Goal: Task Accomplishment & Management: Manage account settings

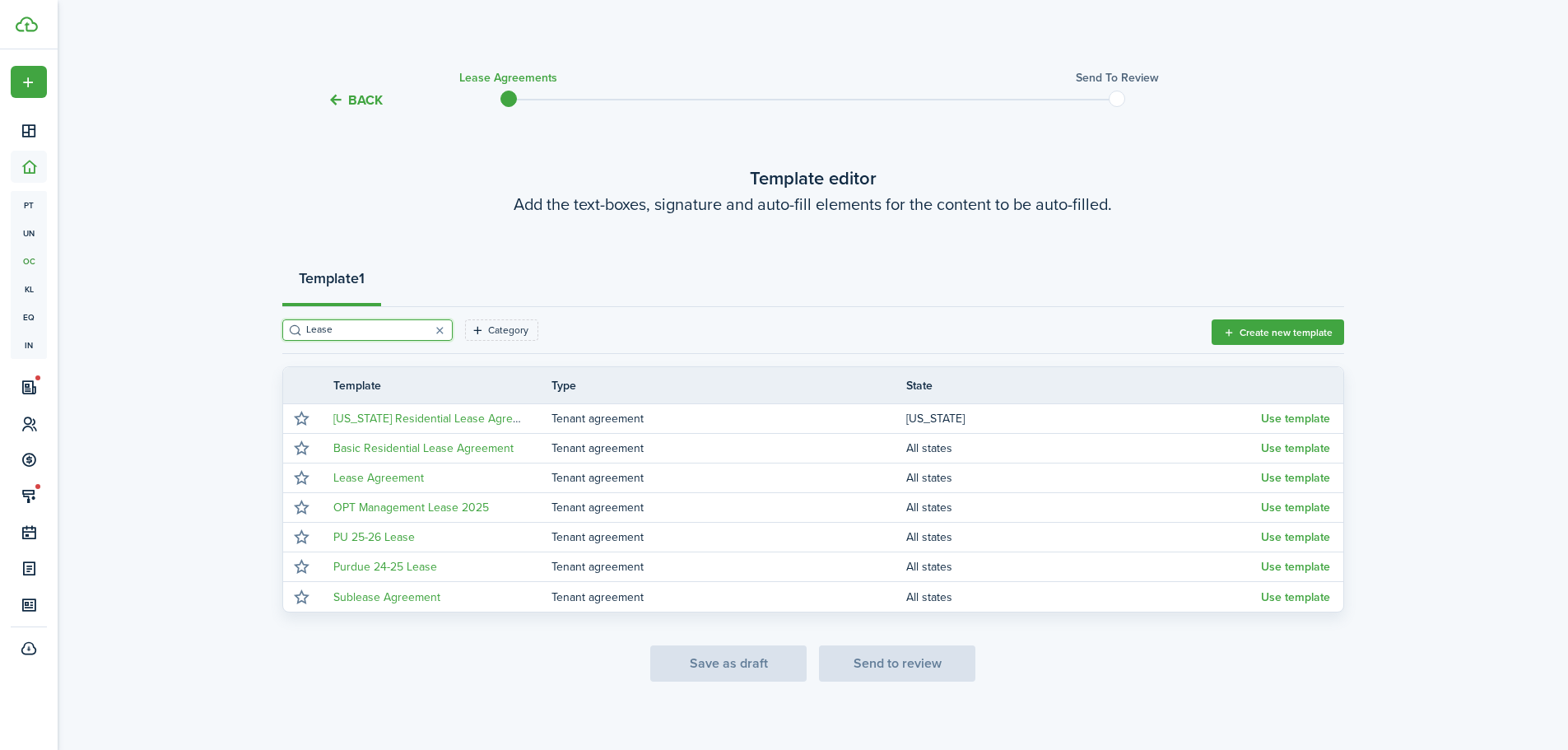
click at [429, 325] on button "button" at bounding box center [441, 330] width 23 height 23
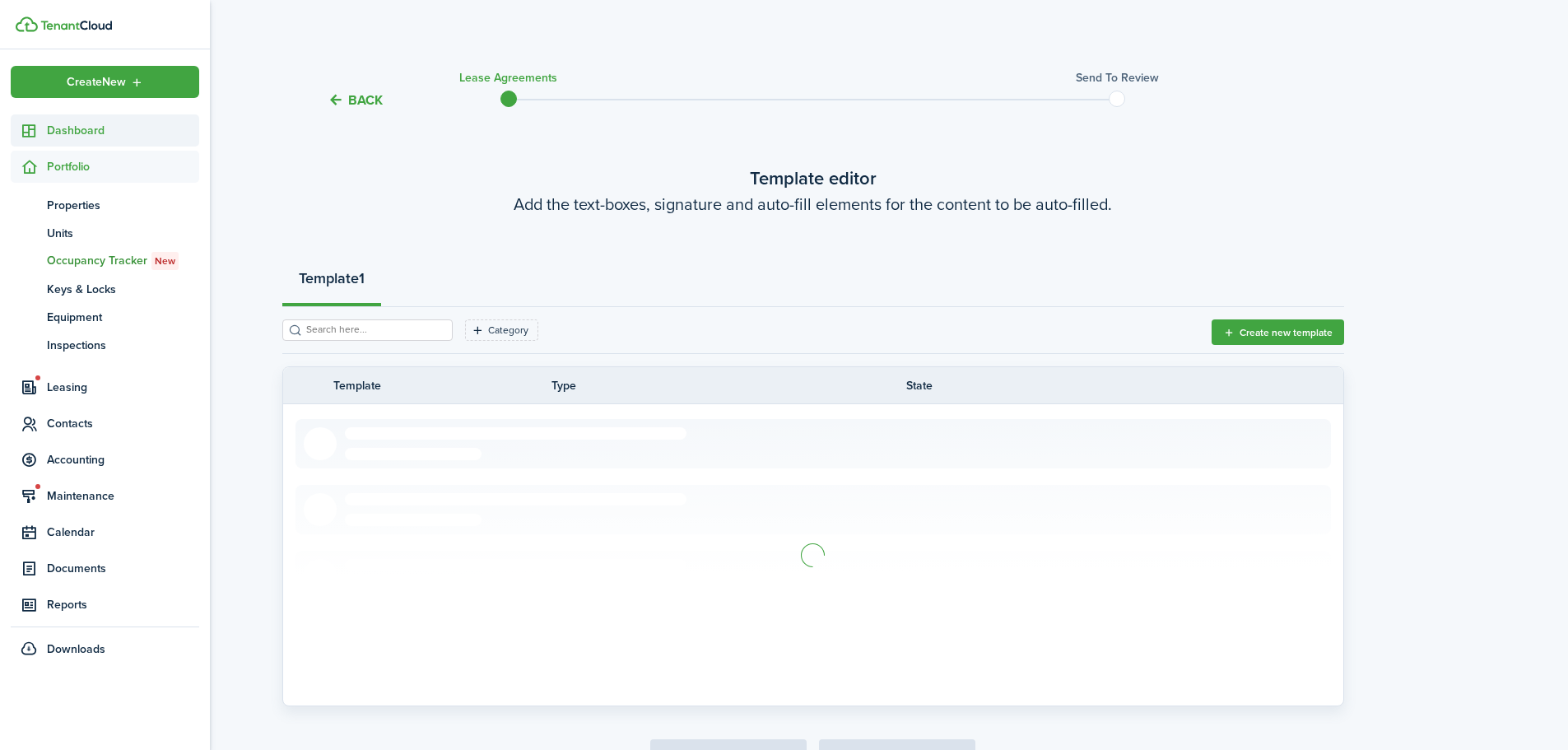
click at [35, 131] on icon at bounding box center [29, 131] width 17 height 17
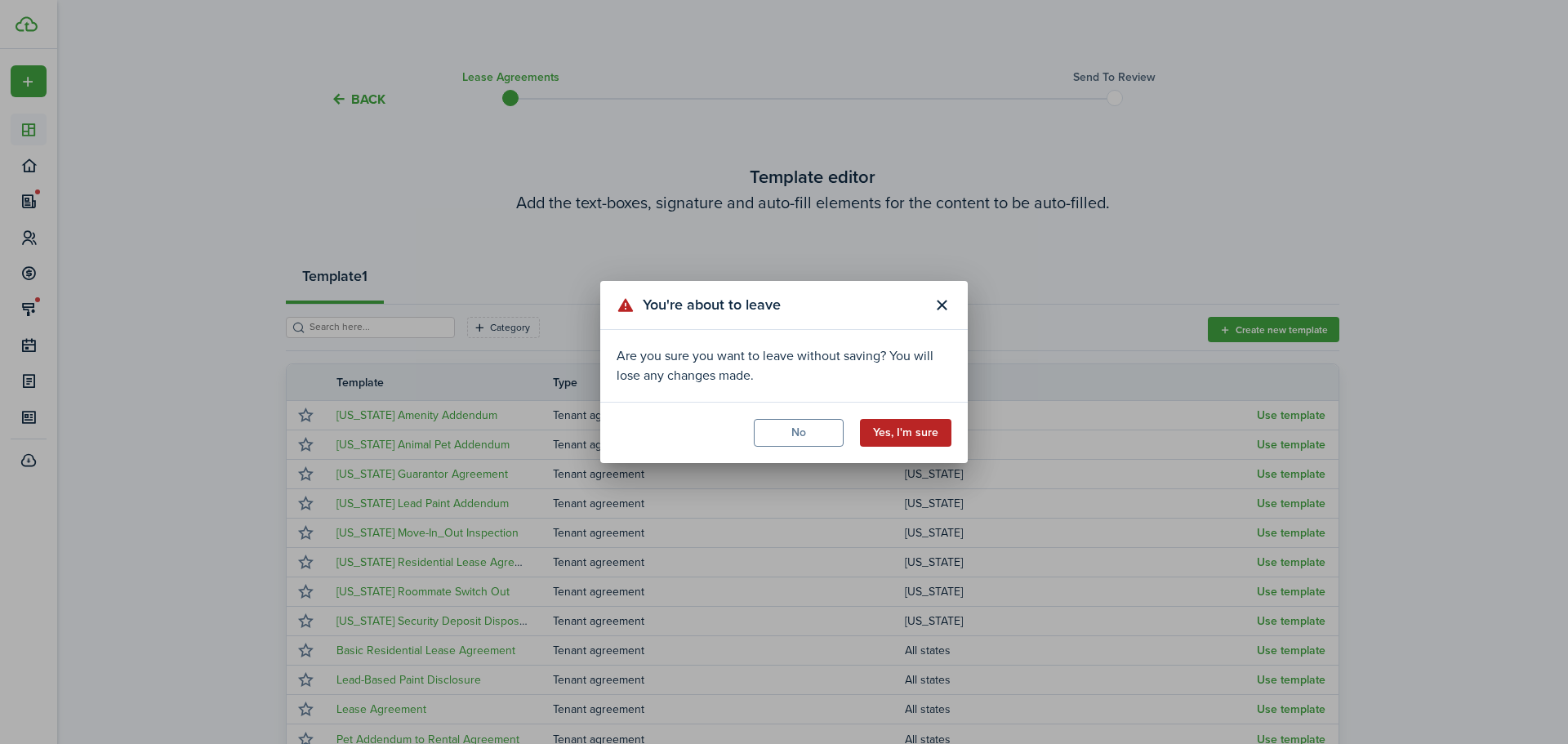
click at [931, 430] on button "Yes, I'm sure" at bounding box center [905, 433] width 92 height 28
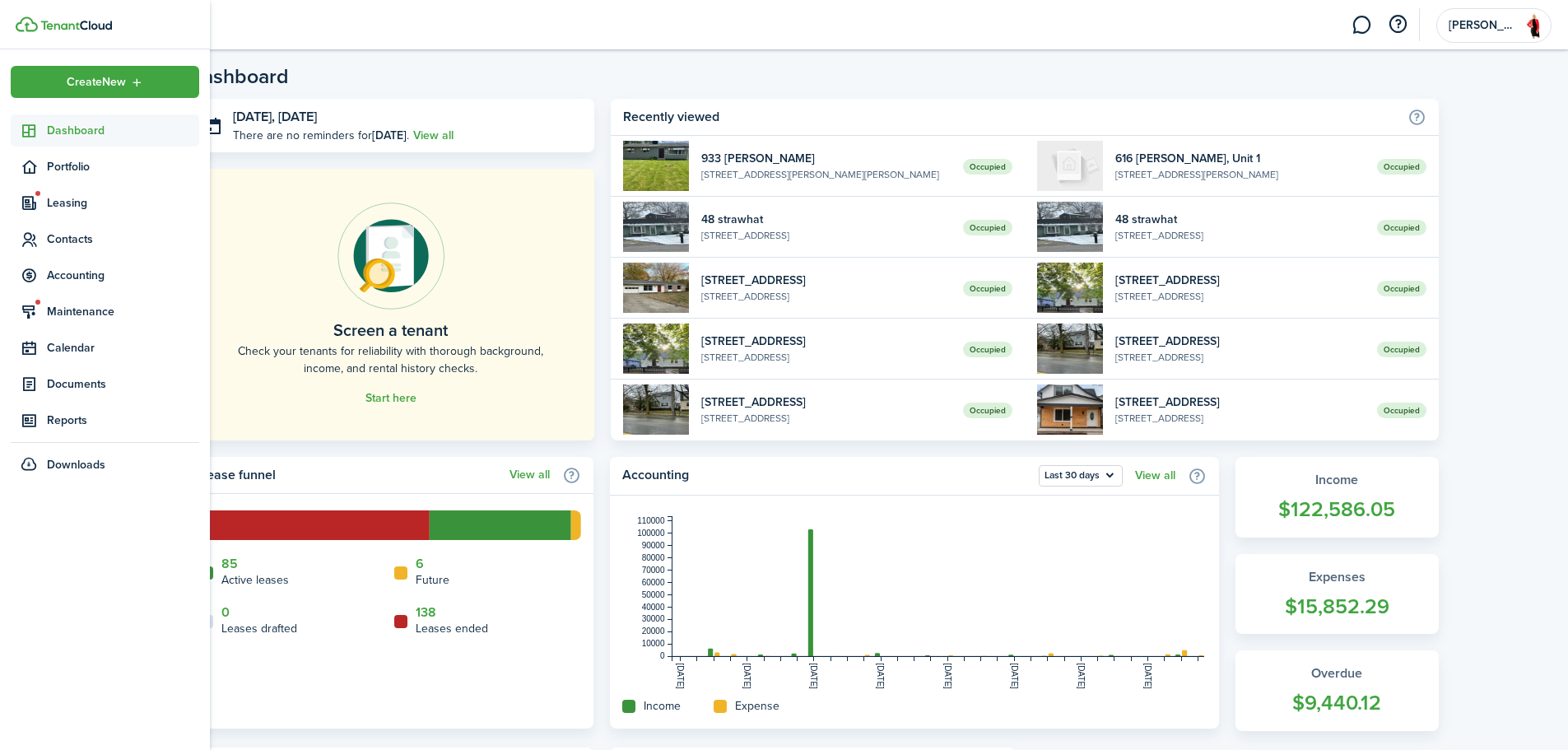
click at [67, 129] on span "Dashboard" at bounding box center [122, 131] width 152 height 17
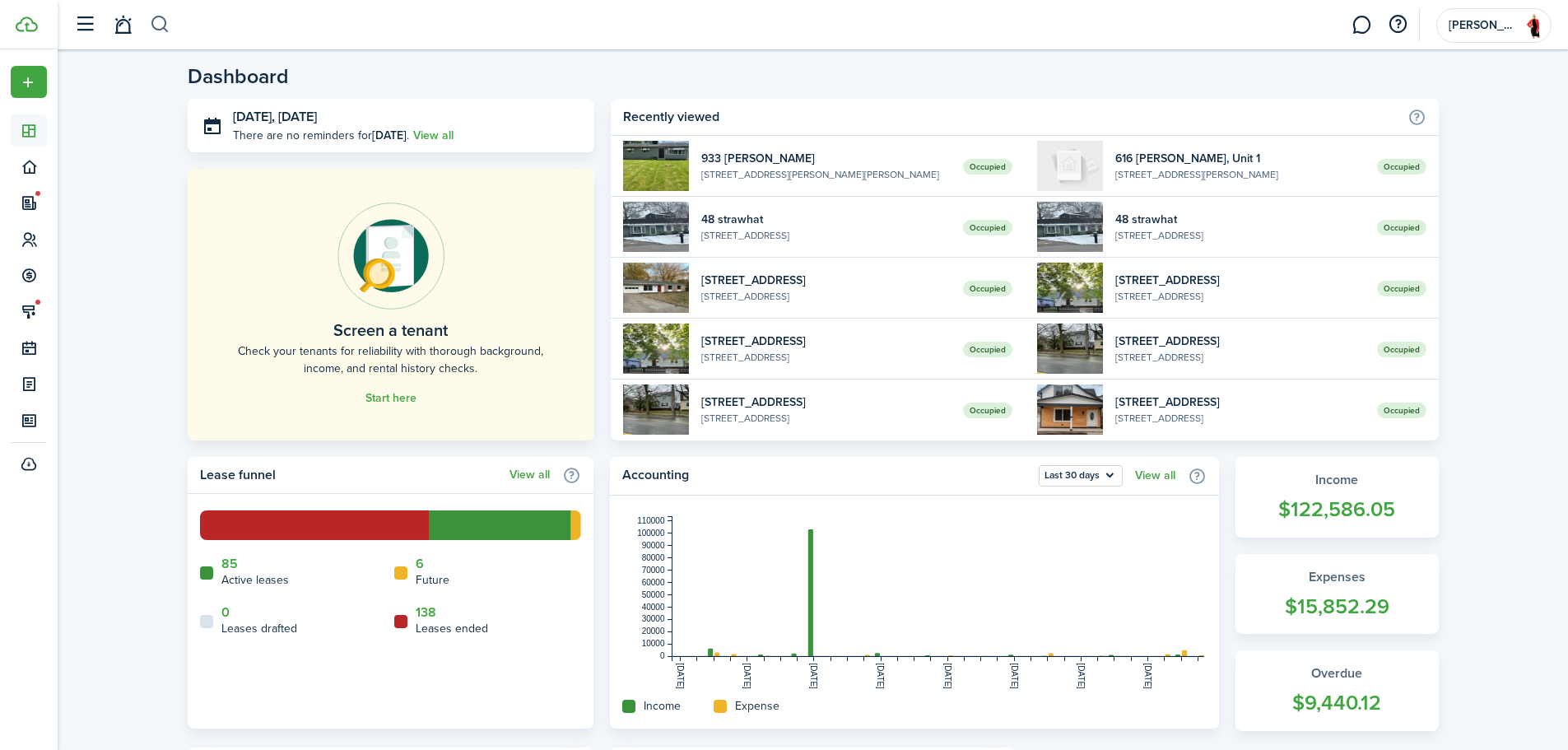
click at [160, 19] on button "button" at bounding box center [160, 25] width 21 height 28
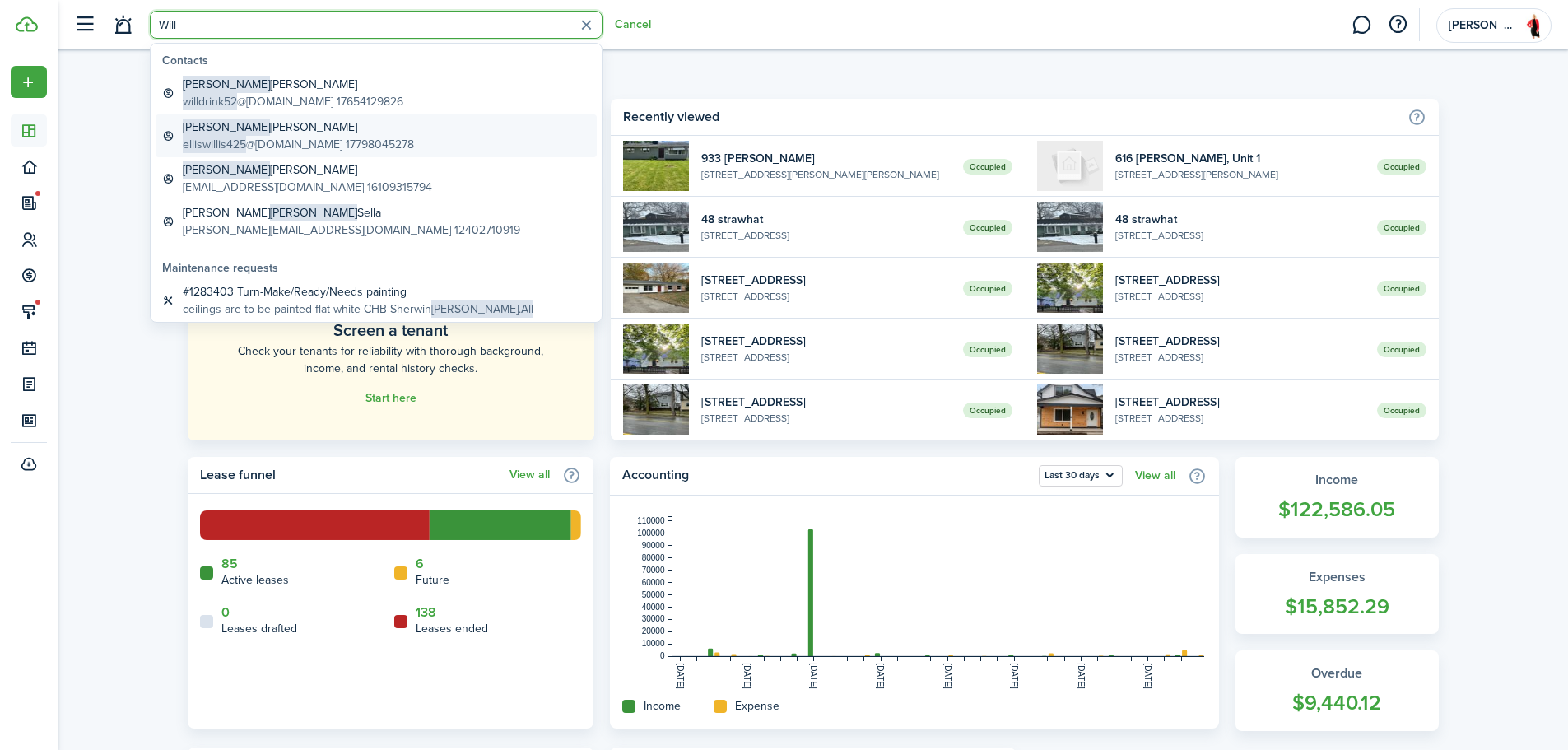
type input "Will"
click at [333, 128] on global-search-item-title "[PERSON_NAME]" at bounding box center [298, 127] width 231 height 17
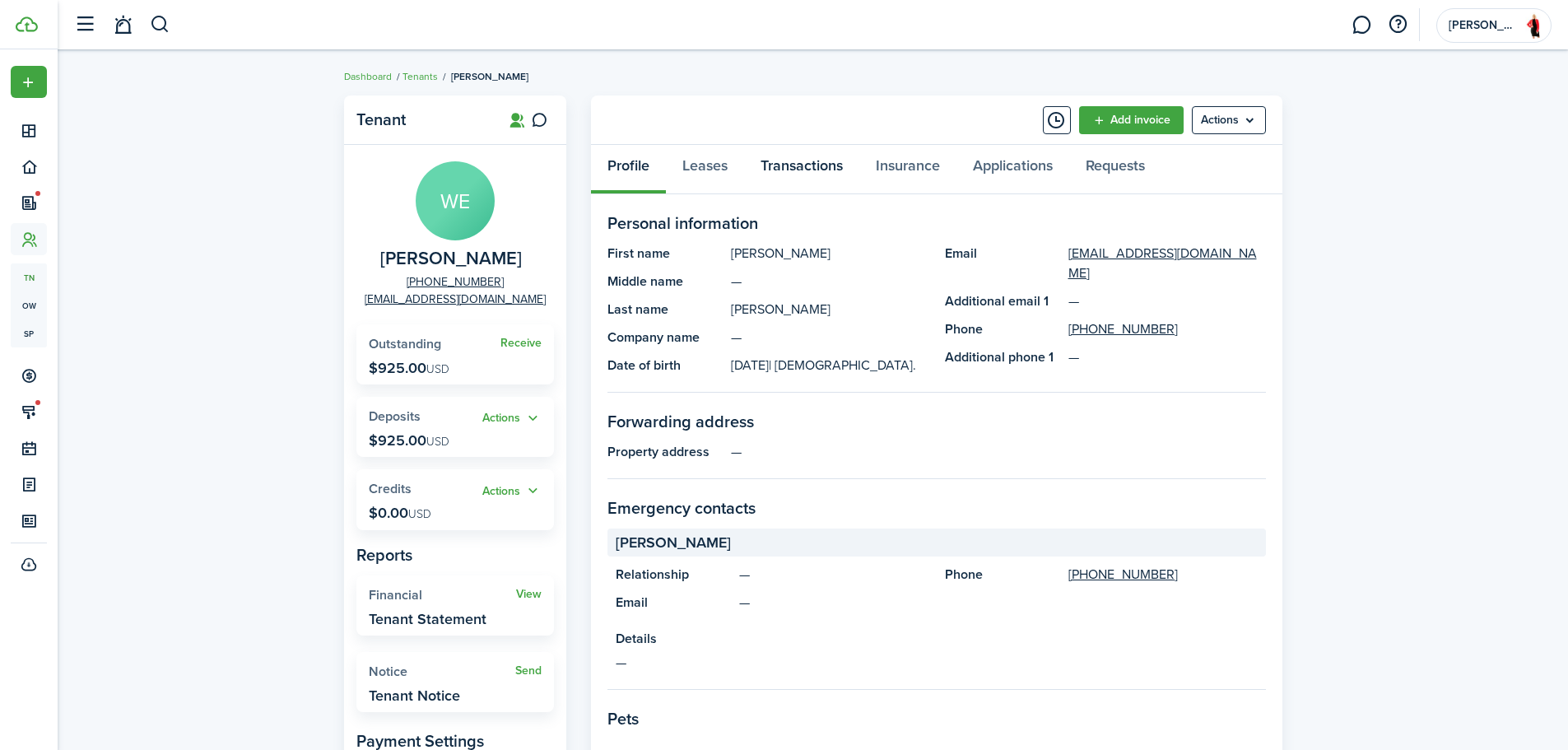
click at [796, 161] on link "Transactions" at bounding box center [801, 169] width 116 height 49
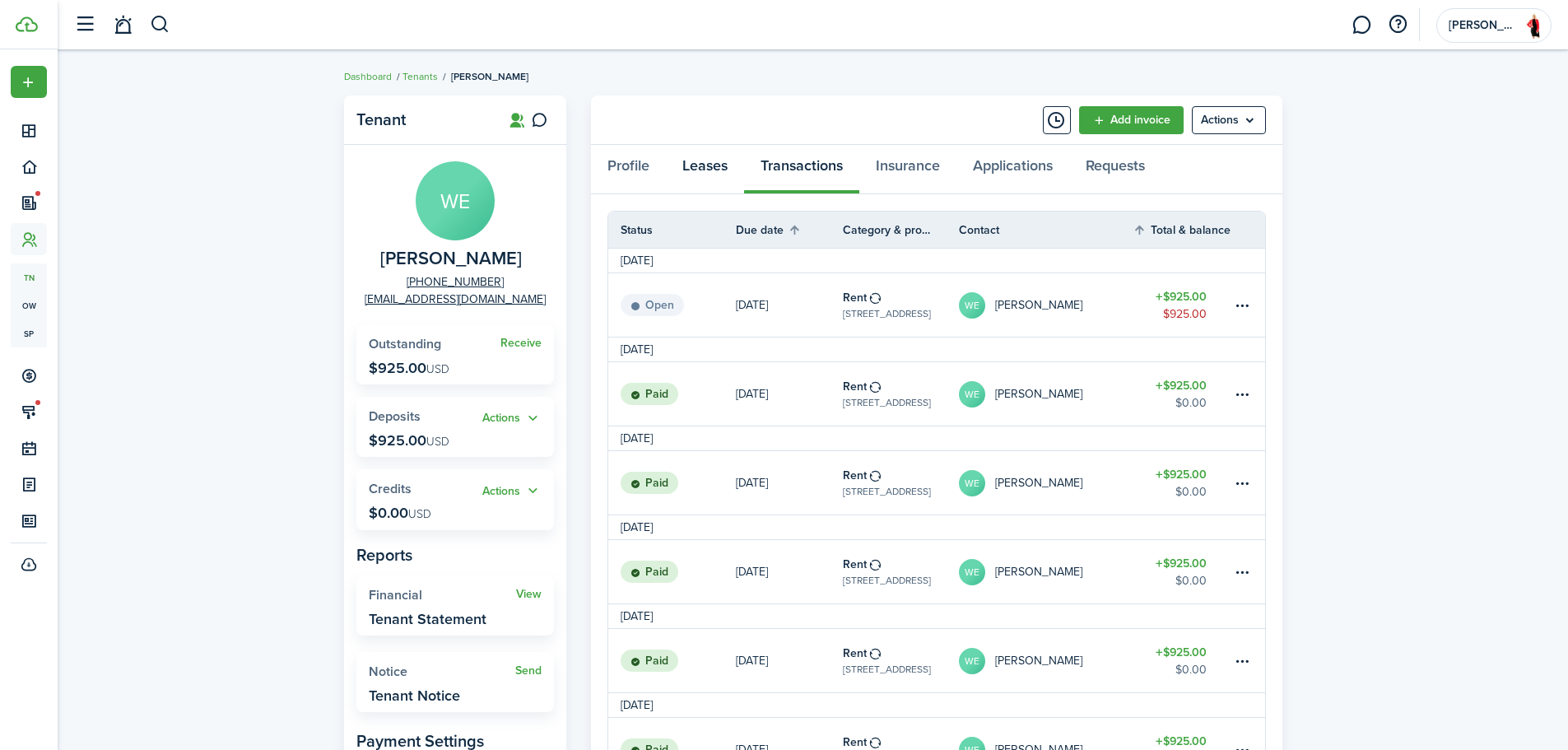
click at [715, 165] on link "Leases" at bounding box center [705, 169] width 78 height 49
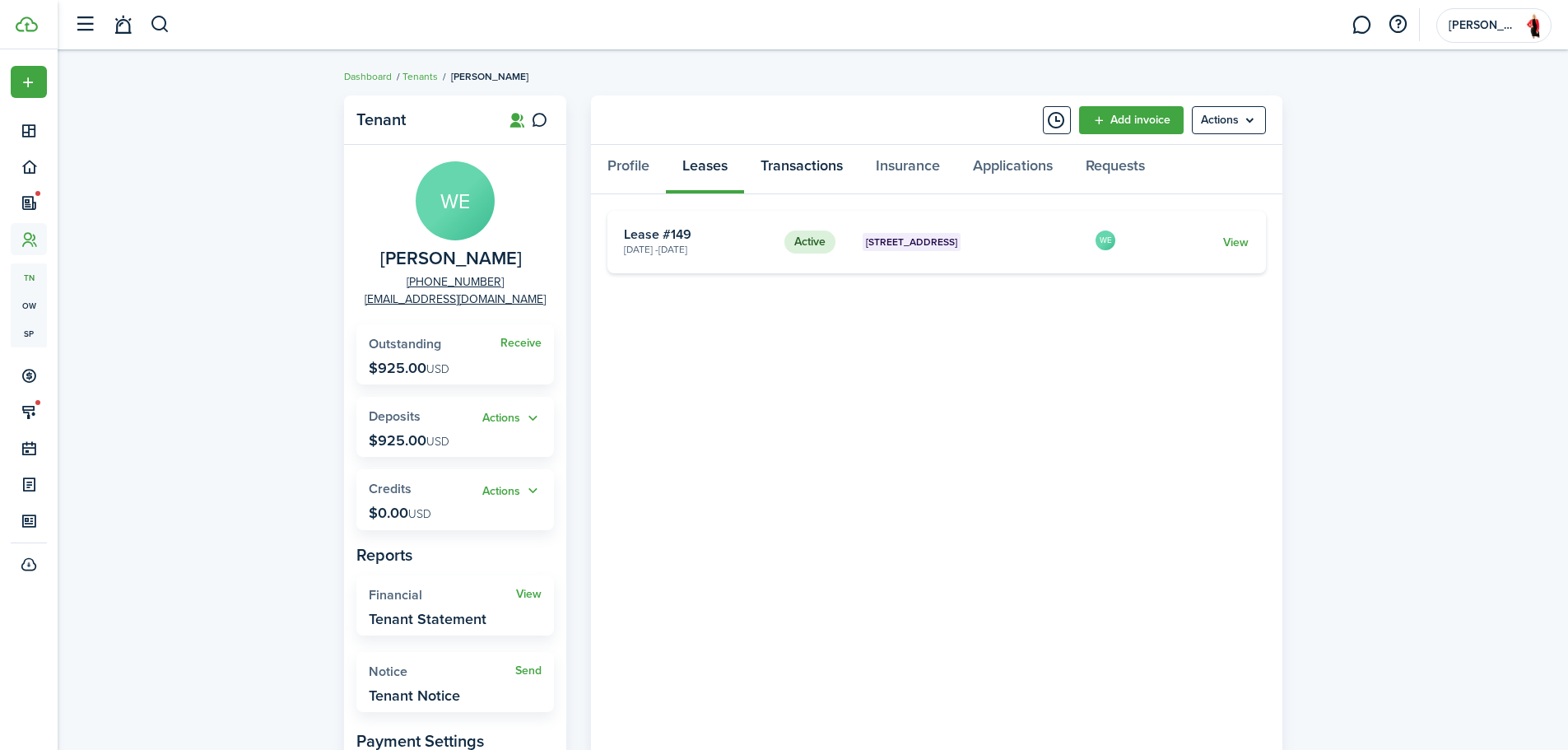
click at [796, 165] on link "Transactions" at bounding box center [801, 169] width 116 height 49
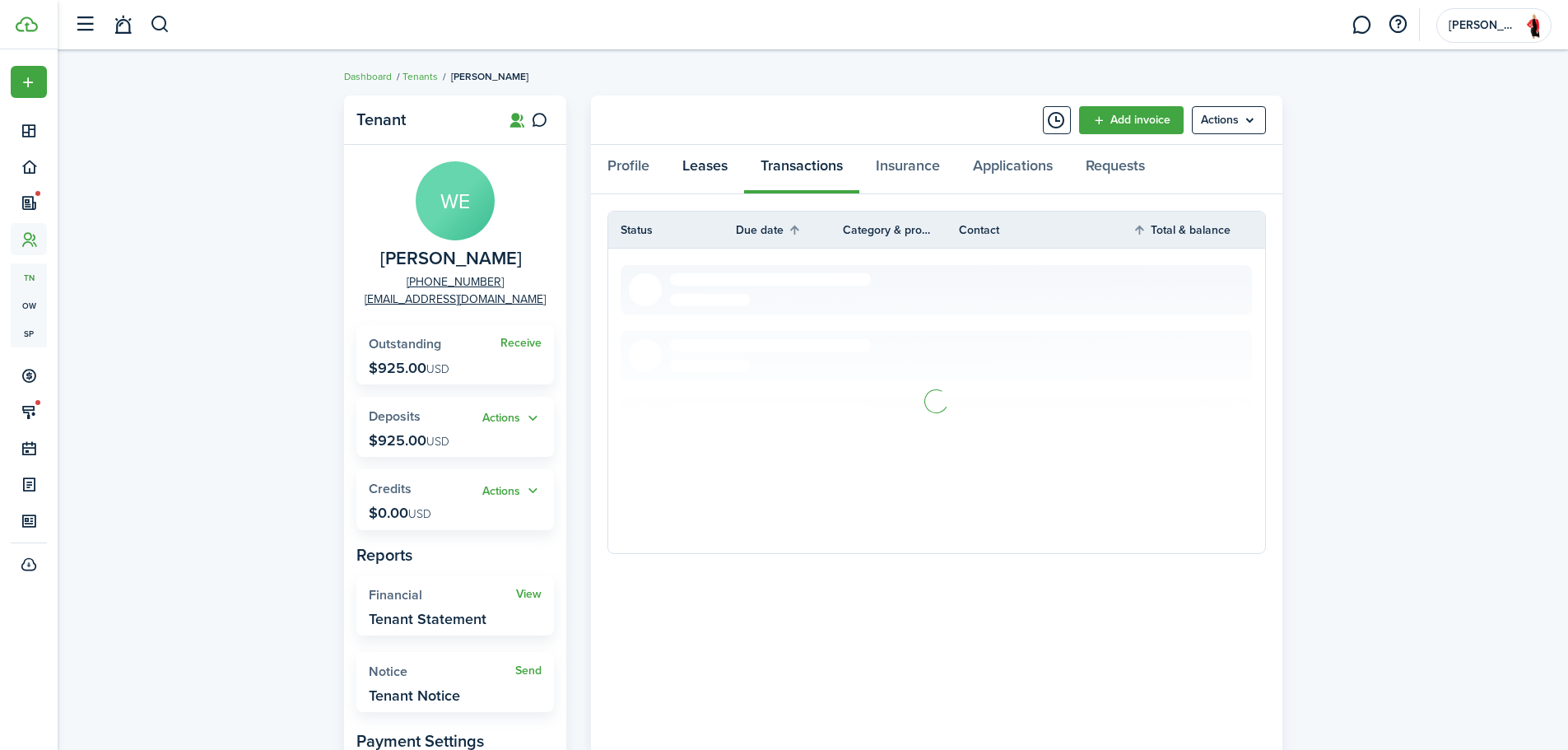
click at [707, 161] on link "Leases" at bounding box center [705, 169] width 78 height 49
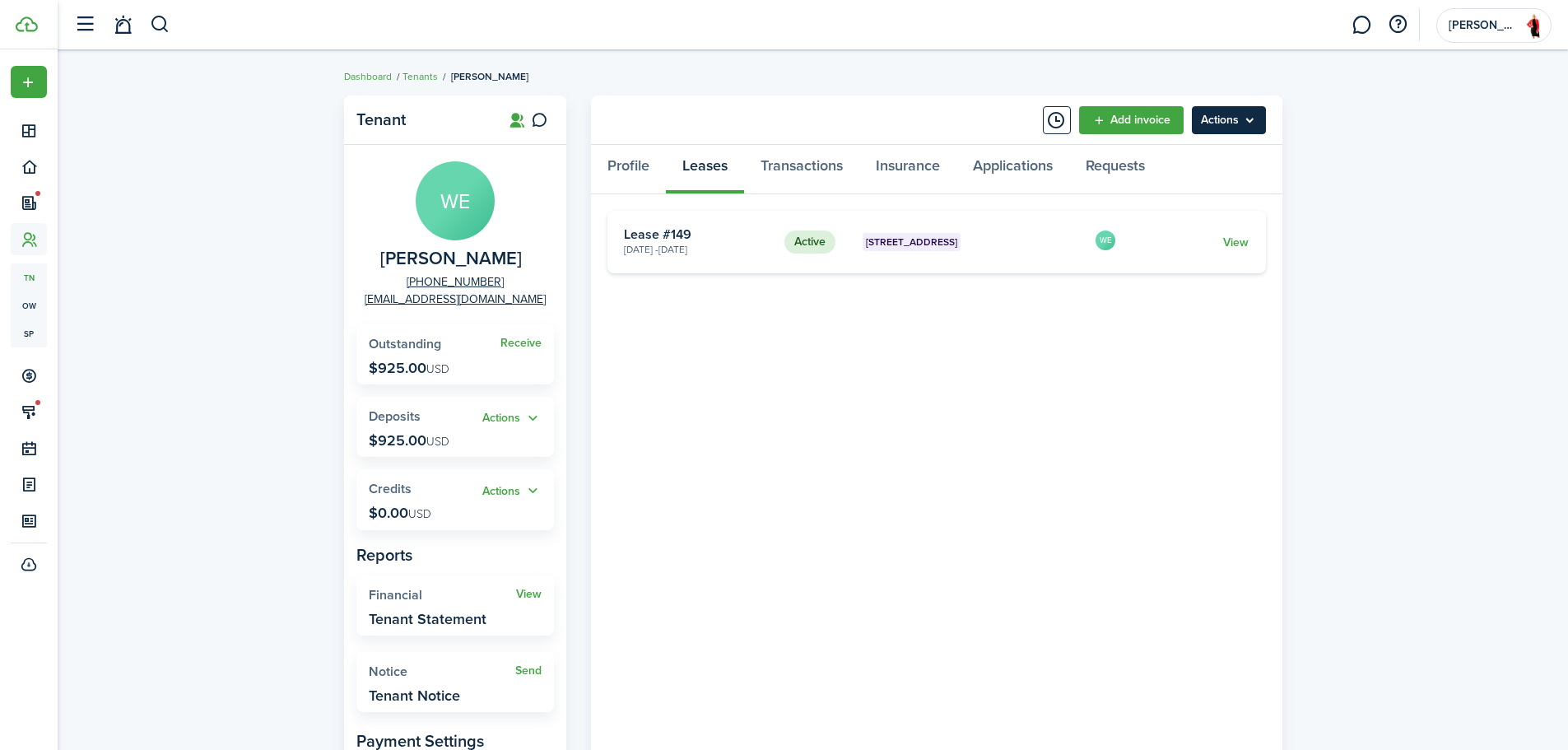
click at [1242, 122] on menu-btn "Actions" at bounding box center [1228, 121] width 74 height 28
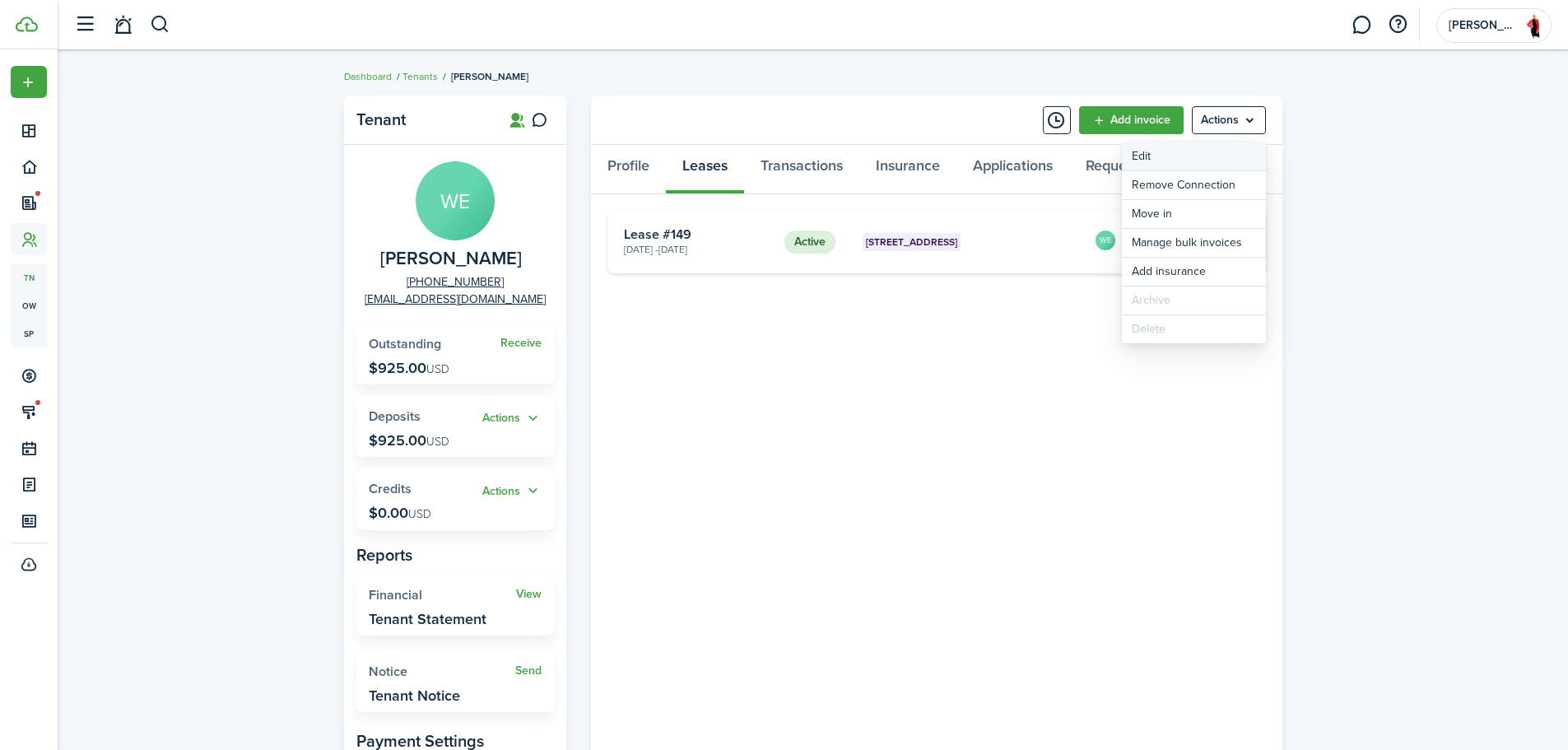
click at [1208, 153] on link "Edit" at bounding box center [1193, 156] width 144 height 28
click at [1241, 234] on link "View" at bounding box center [1235, 242] width 26 height 17
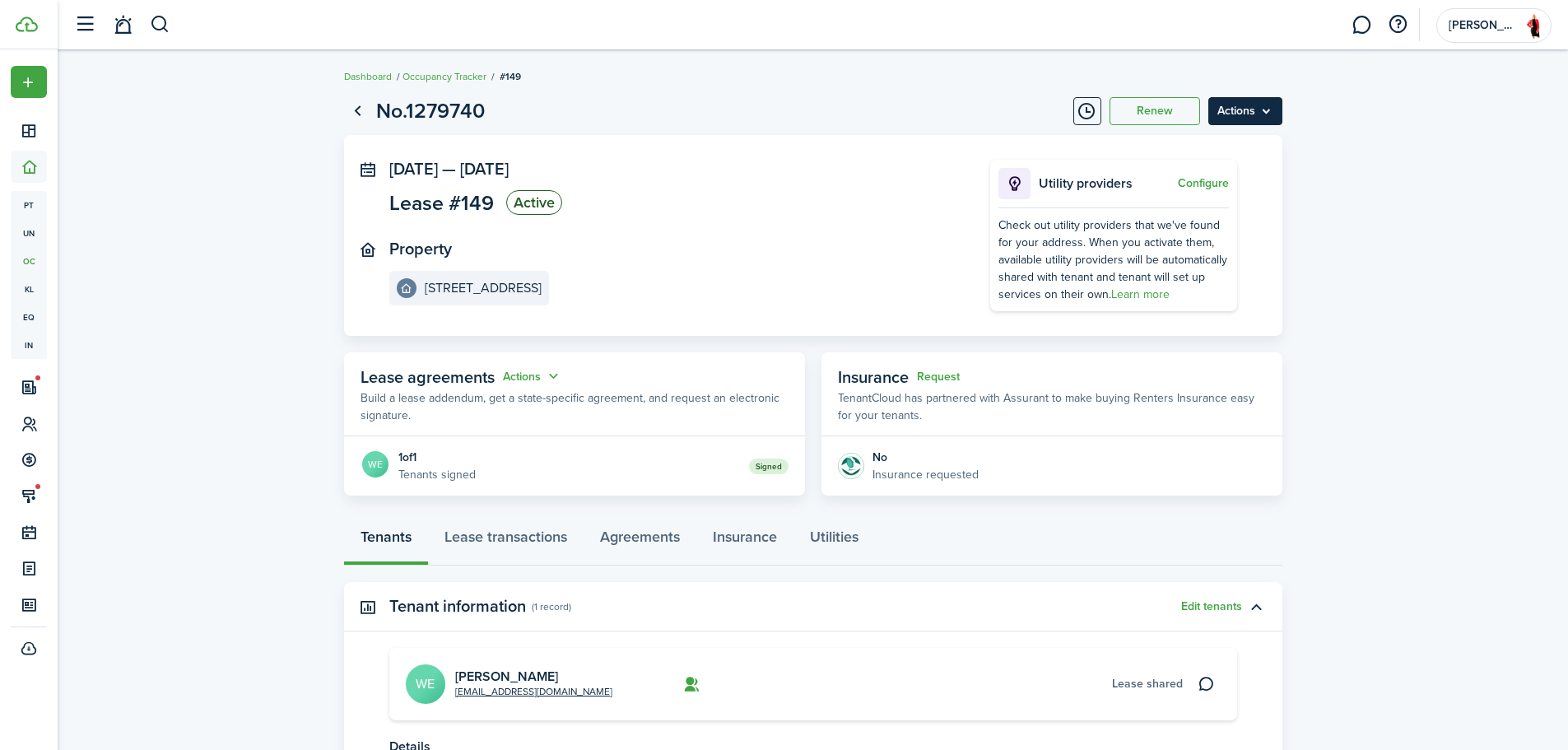
click at [1245, 110] on menu-btn "Actions" at bounding box center [1245, 111] width 74 height 28
click at [1217, 150] on button "Edit" at bounding box center [1210, 147] width 144 height 28
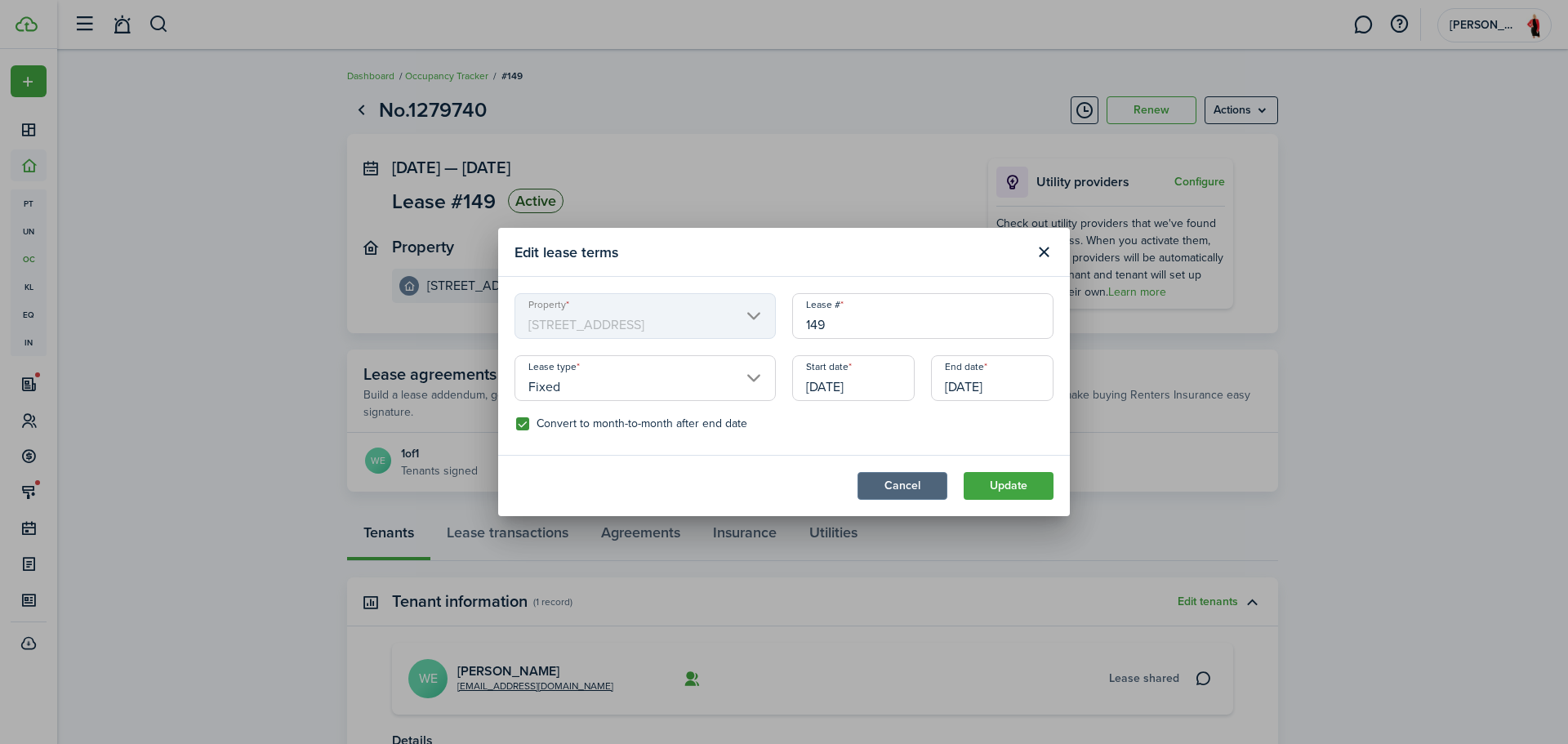
click at [911, 484] on button "Cancel" at bounding box center [902, 486] width 90 height 28
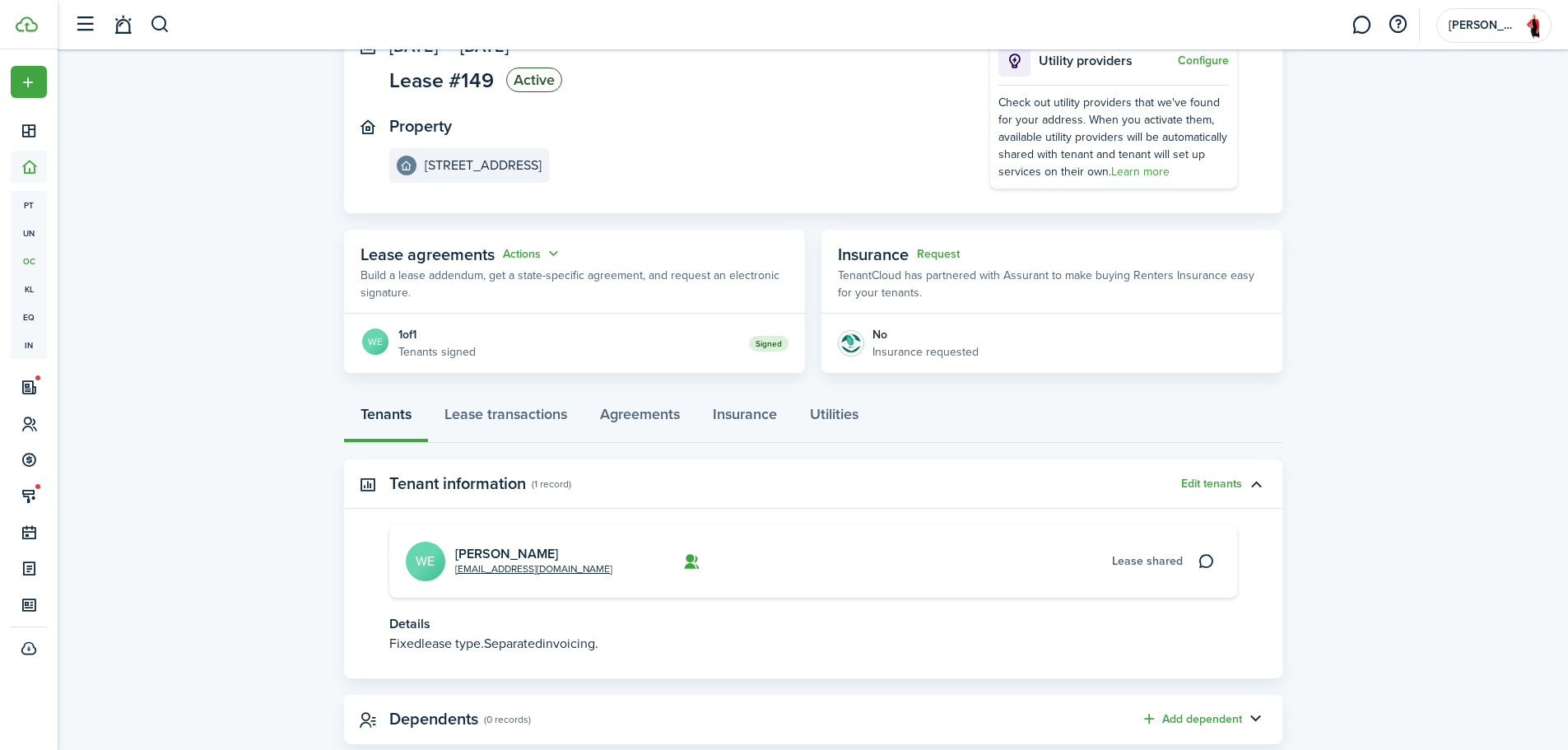
scroll to position [162, 0]
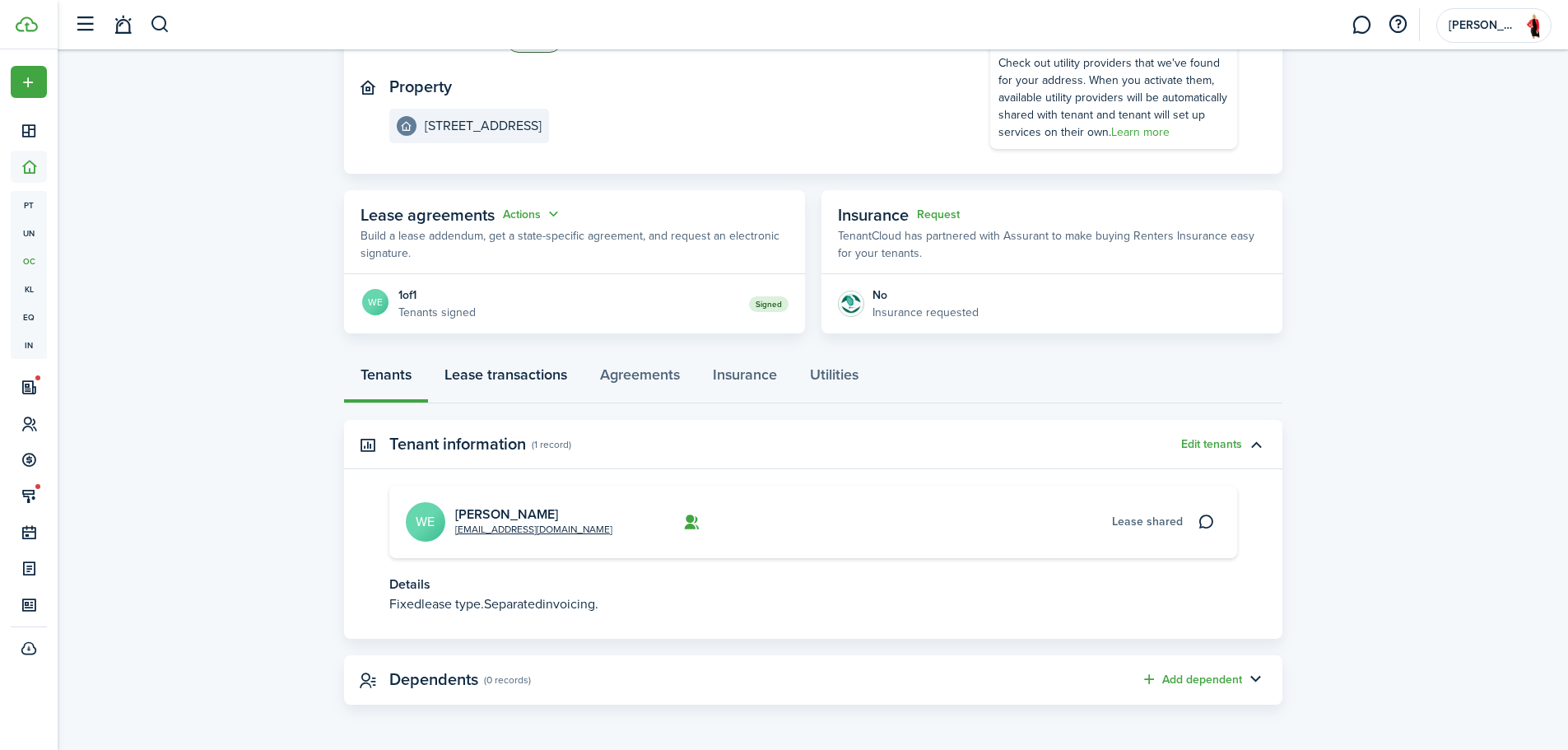
click at [545, 392] on link "Lease transactions" at bounding box center [505, 378] width 155 height 49
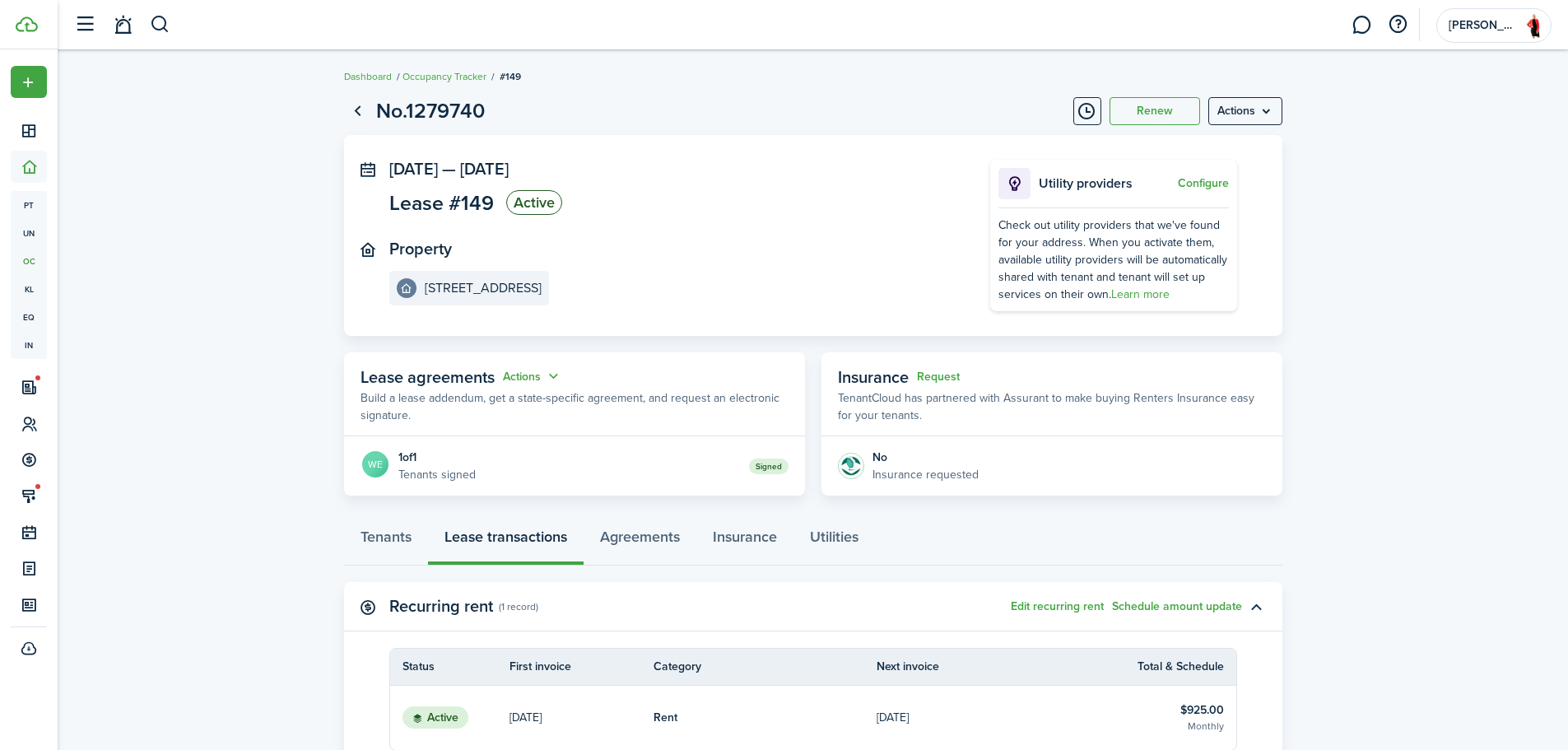
scroll to position [357, 0]
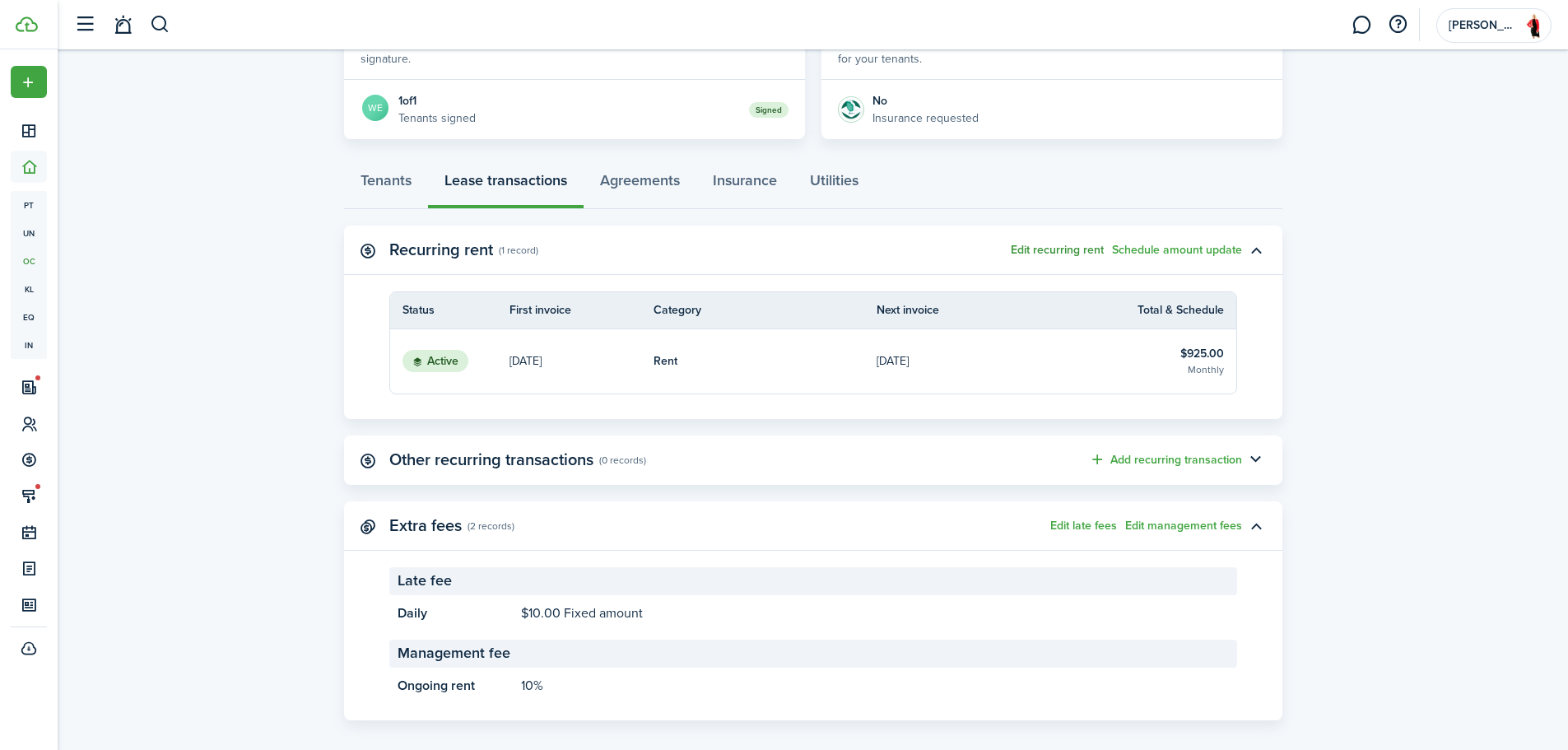
click at [1084, 255] on button "Edit recurring rent" at bounding box center [1058, 250] width 93 height 13
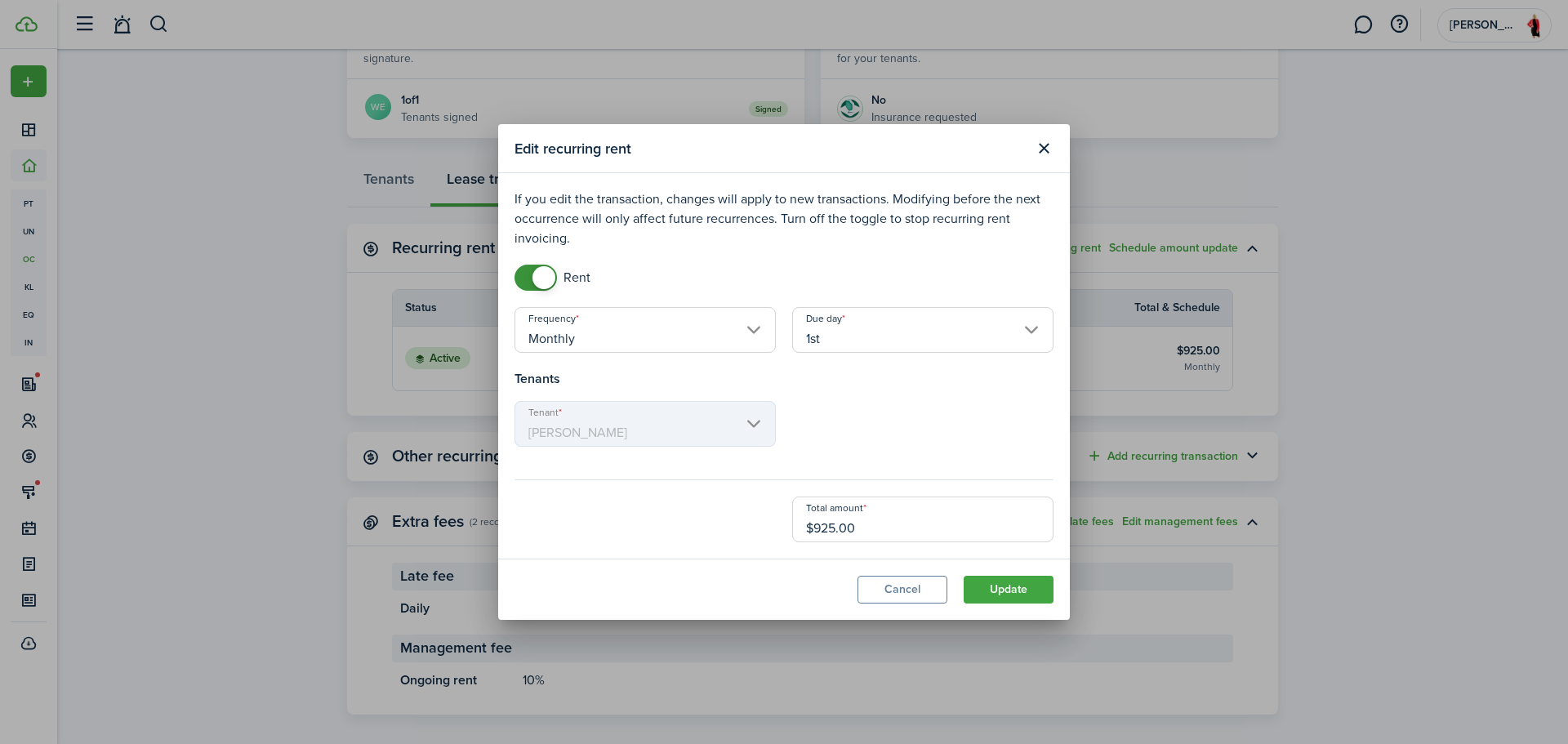
drag, startPoint x: 909, startPoint y: 542, endPoint x: 711, endPoint y: 516, distance: 199.7
click at [711, 516] on modal-body "If you edit the transaction, changes will apply to new transactions. Modifying …" at bounding box center [784, 365] width 572 height 385
type input "$950.00"
click at [1006, 597] on button "Update" at bounding box center [1008, 590] width 90 height 28
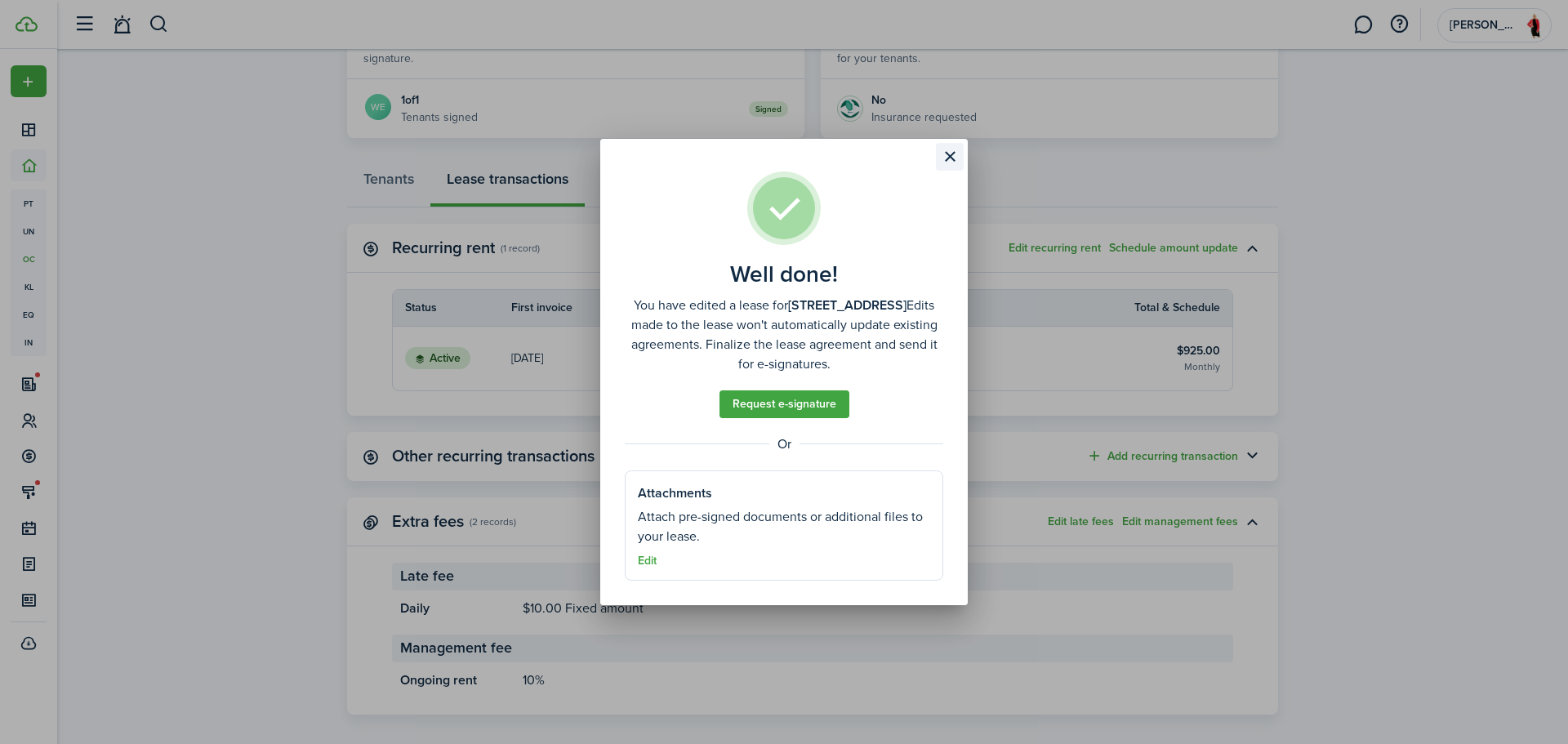
click at [948, 164] on button "Close modal" at bounding box center [949, 157] width 28 height 28
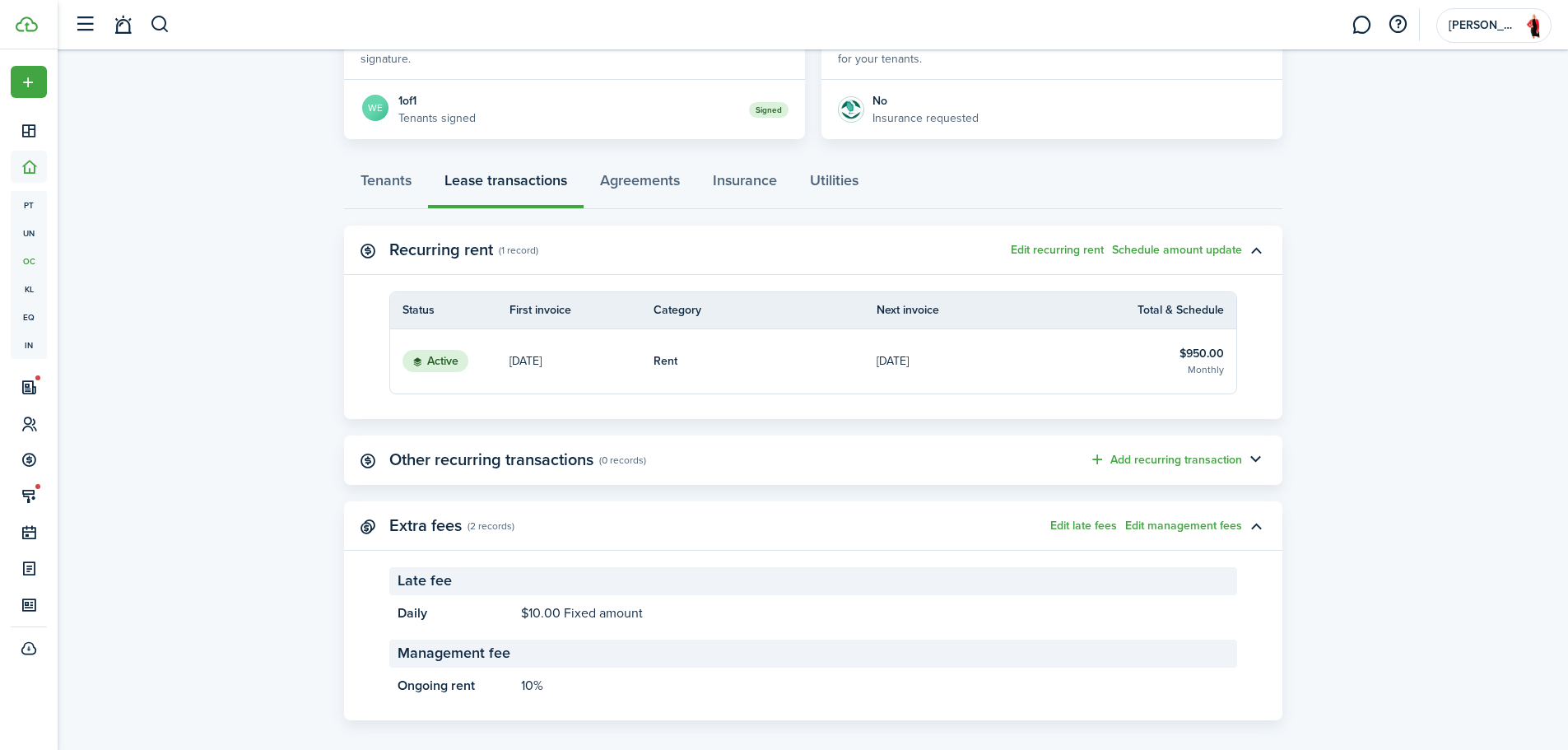
scroll to position [0, 0]
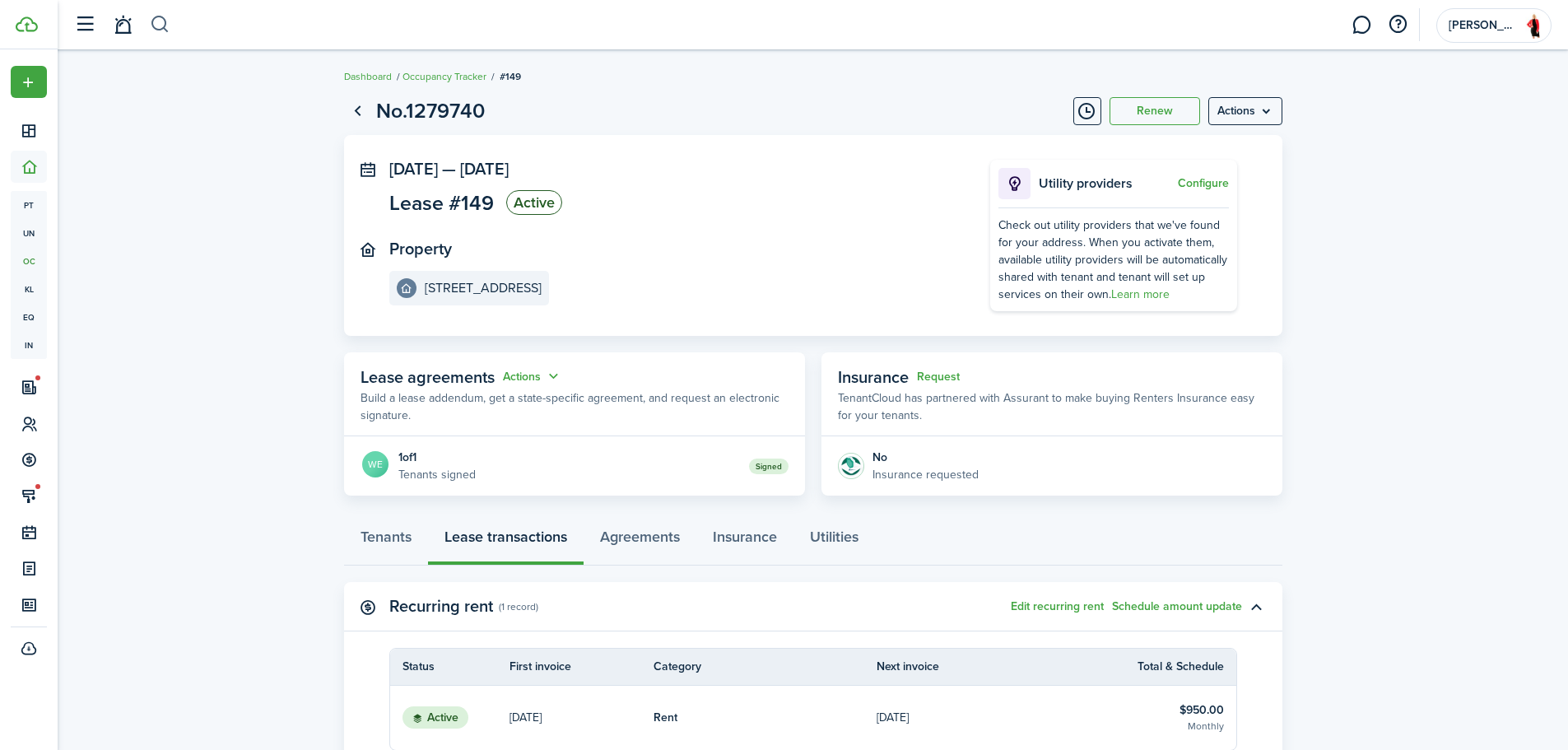
click at [165, 26] on button "button" at bounding box center [160, 25] width 21 height 28
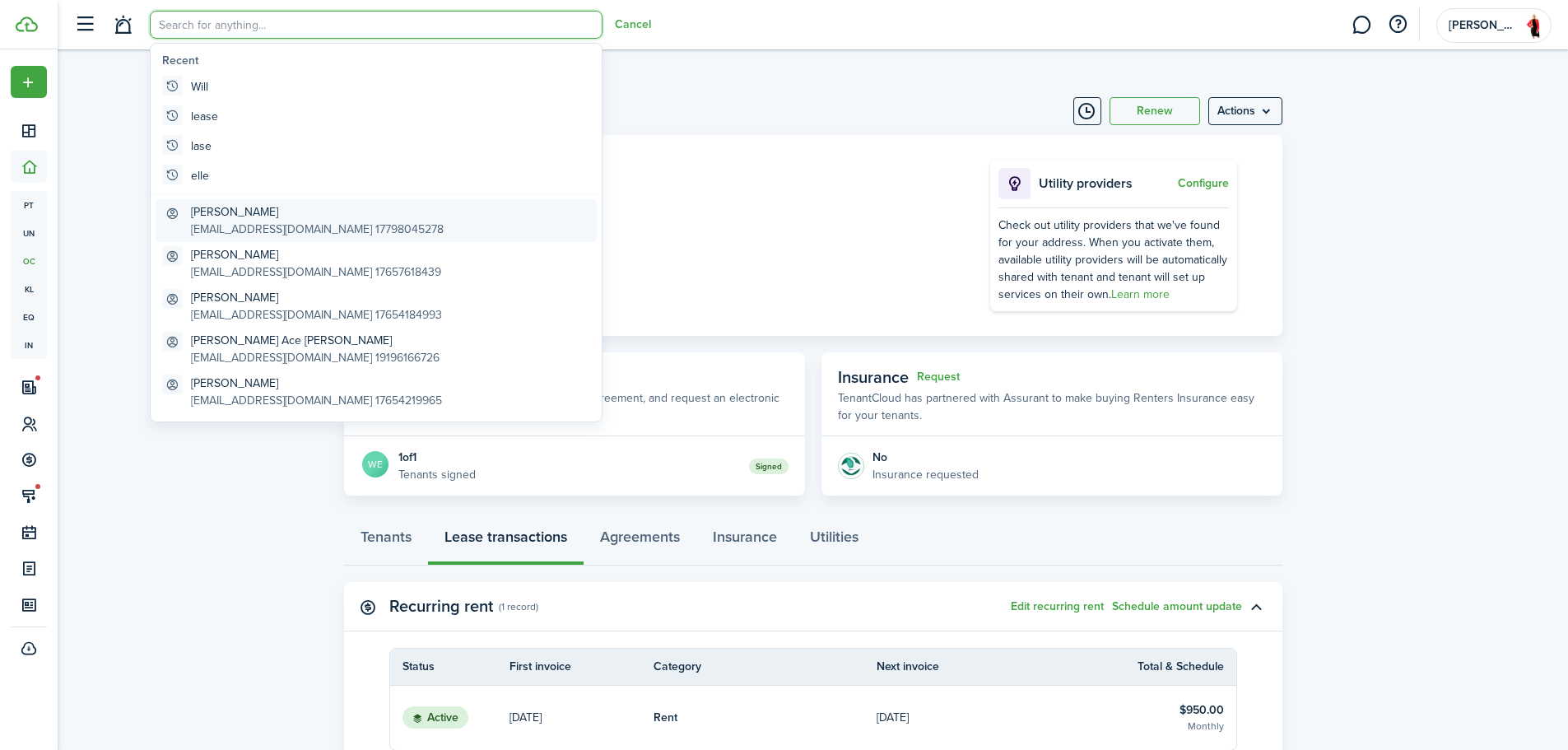
click at [265, 210] on global-search-item-title "[PERSON_NAME]" at bounding box center [318, 212] width 253 height 17
